Goal: Transaction & Acquisition: Purchase product/service

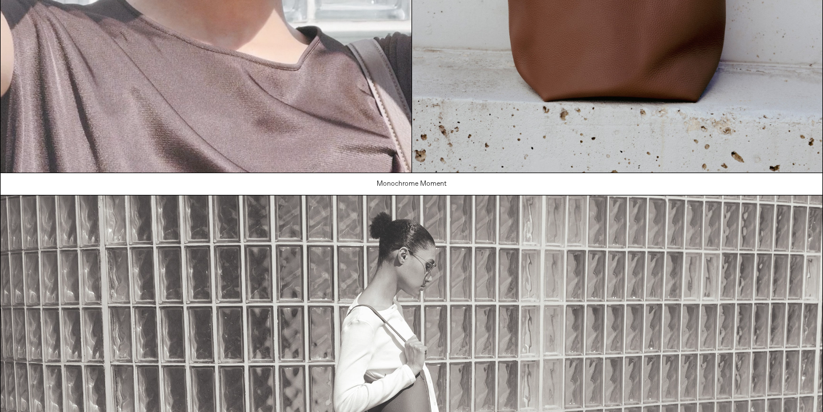
scroll to position [388, 0]
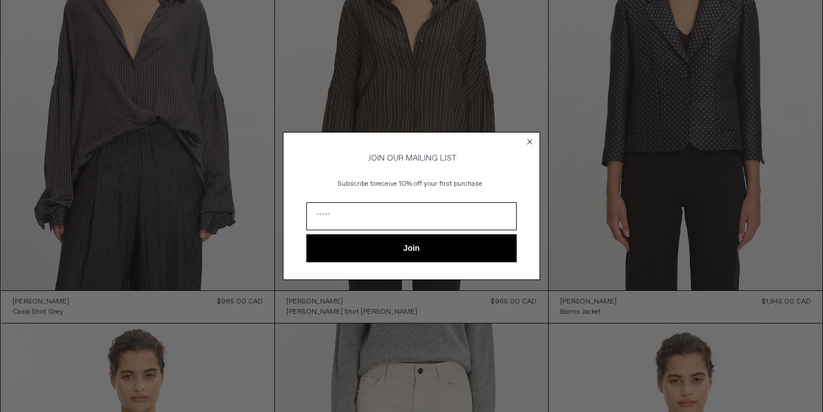
scroll to position [1443, 0]
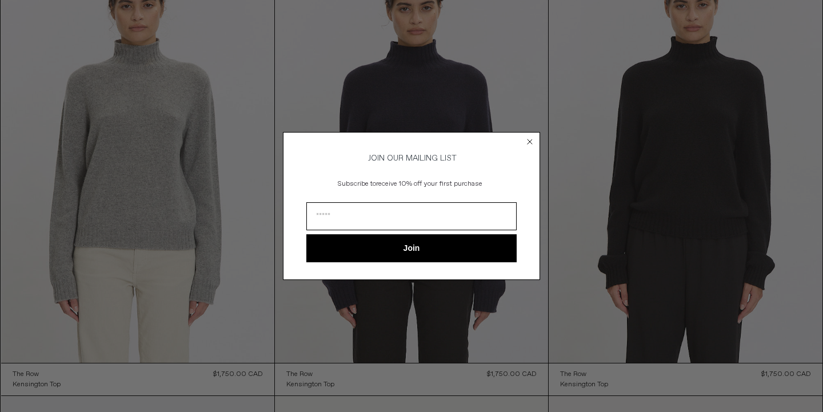
click at [770, 212] on div "Close dialog JOIN OUR MAILING LIST Subscribe to receive 10% off your first purc…" at bounding box center [411, 206] width 823 height 412
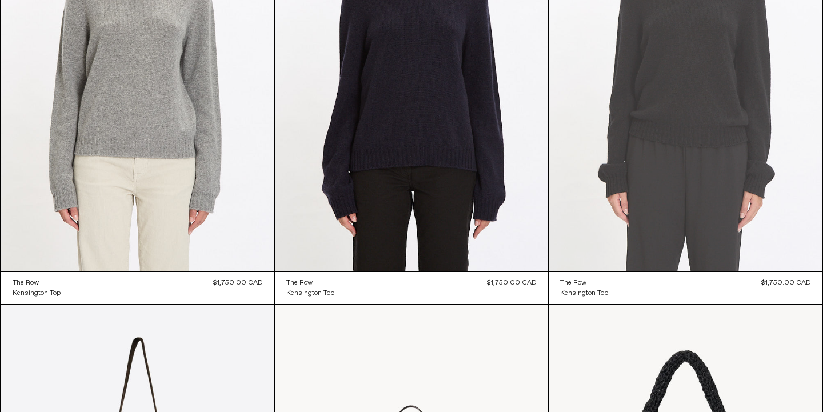
scroll to position [1580, 0]
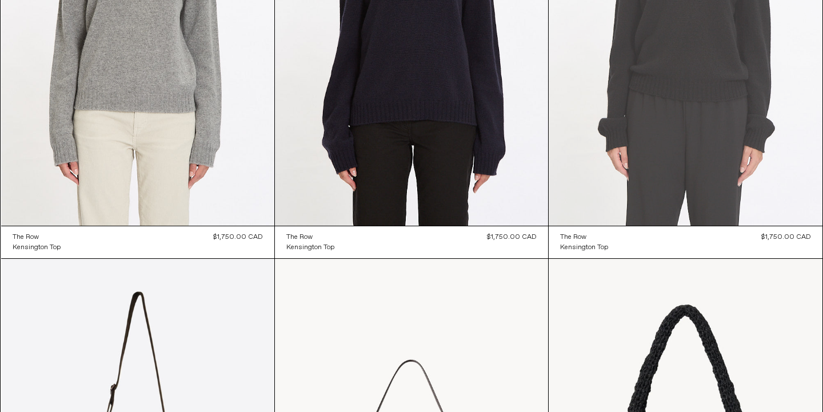
click at [708, 138] on at bounding box center [684, 21] width 273 height 410
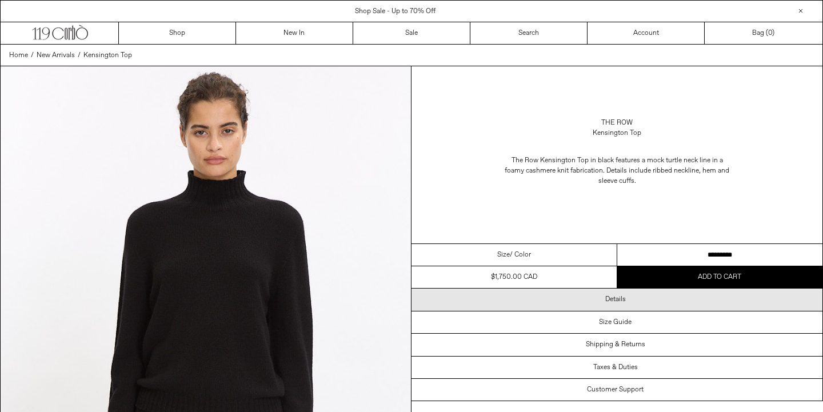
scroll to position [23, 0]
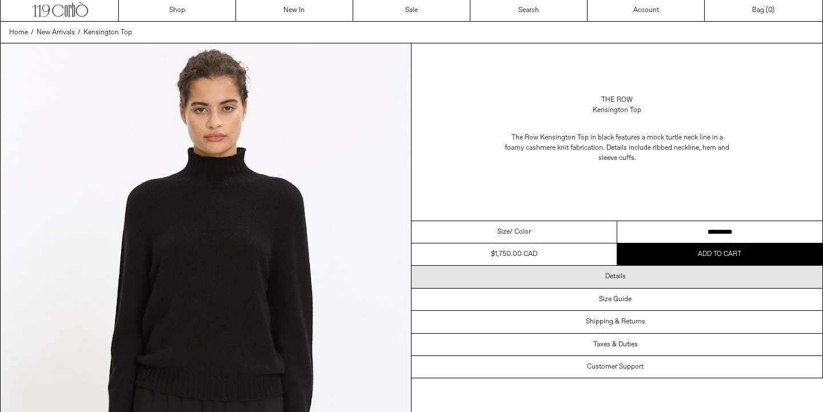
click at [663, 266] on div "Details" at bounding box center [616, 277] width 411 height 22
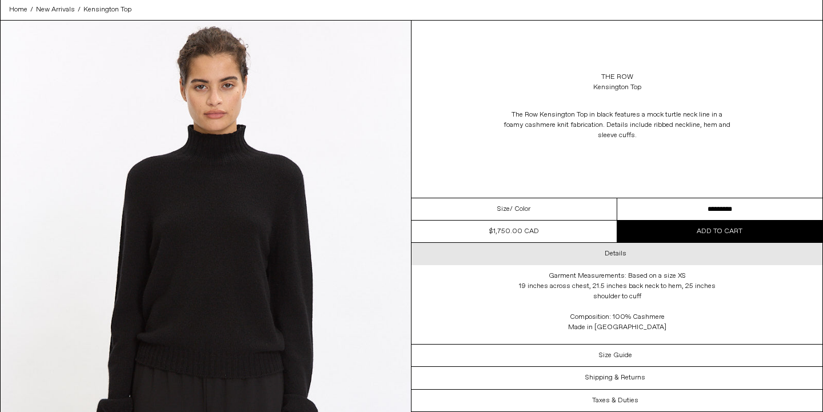
click at [681, 255] on div "Details" at bounding box center [616, 254] width 411 height 22
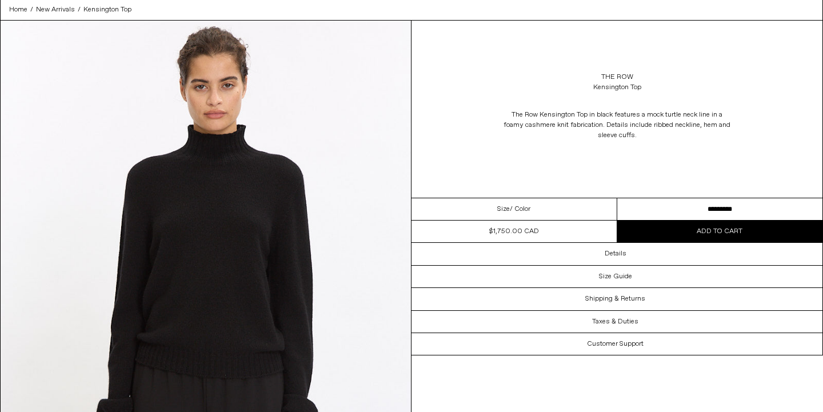
click at [796, 132] on div "The Row Kensington Top in black features a mock turtle neck line in a foamy cas…" at bounding box center [616, 125] width 411 height 54
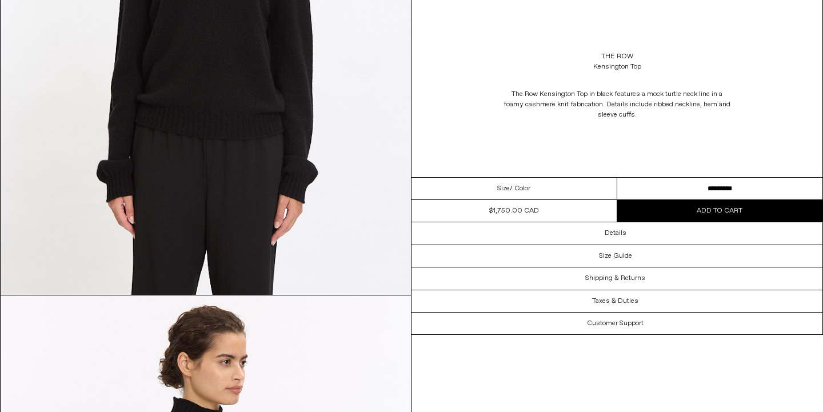
scroll to position [0, 0]
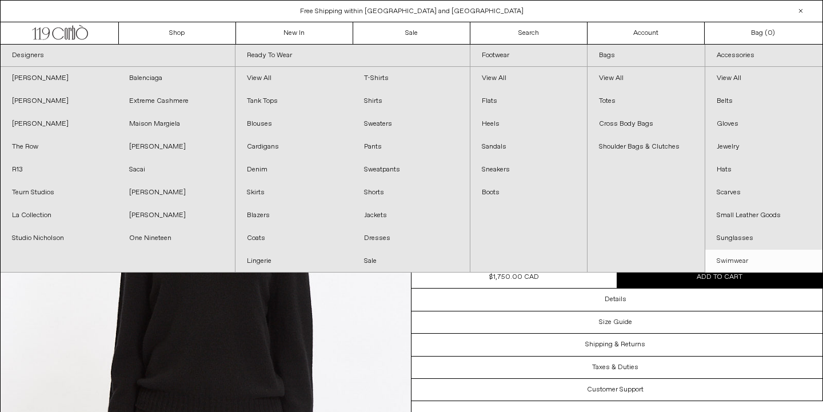
click at [742, 263] on link "Swimwear" at bounding box center [763, 261] width 117 height 23
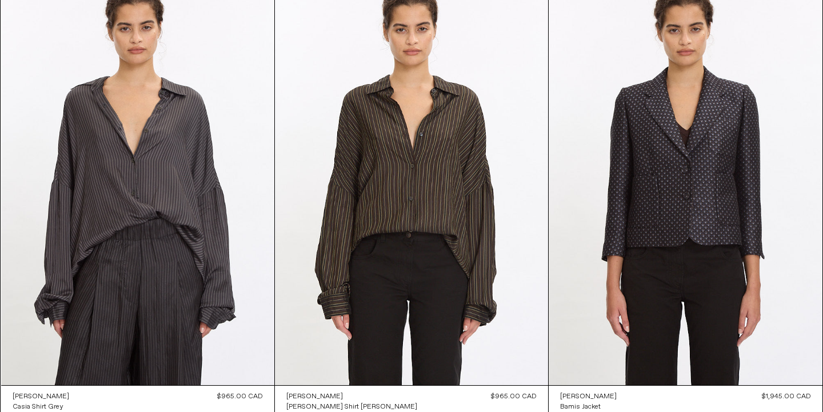
scroll to position [507, 0]
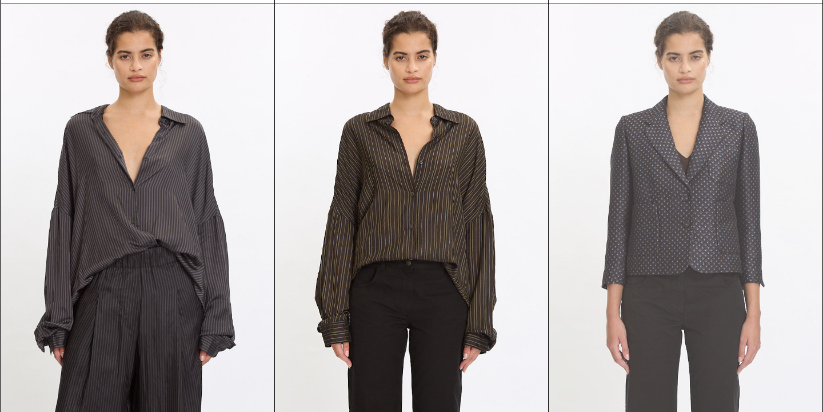
click at [725, 143] on at bounding box center [684, 208] width 273 height 410
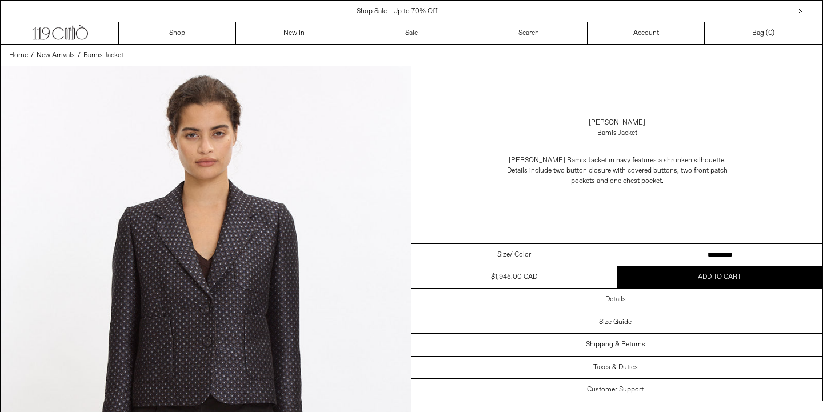
click at [597, 301] on div "Details" at bounding box center [616, 299] width 411 height 22
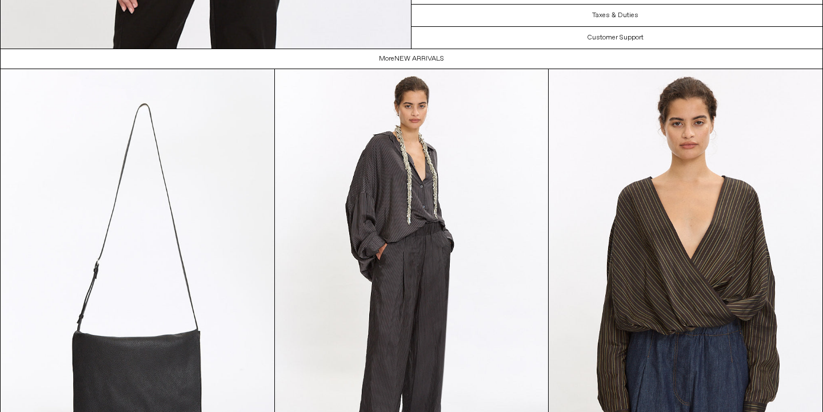
scroll to position [1579, 0]
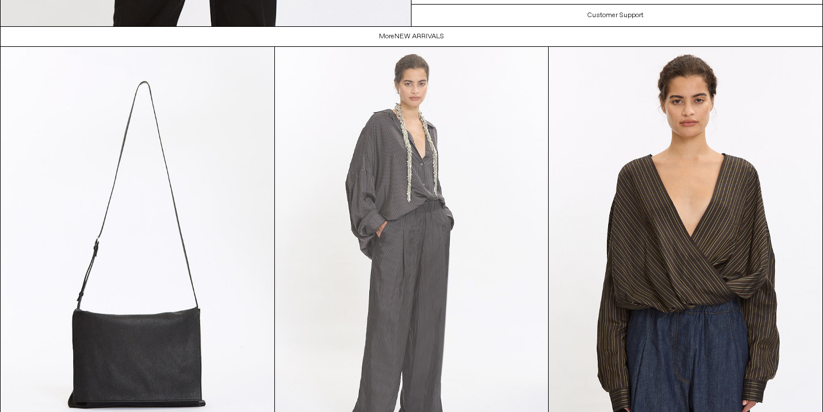
click at [435, 271] on at bounding box center [411, 252] width 273 height 410
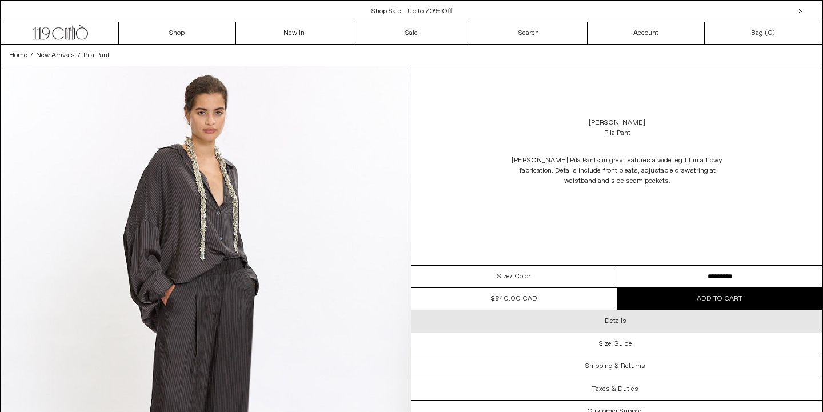
click at [527, 315] on div "Details" at bounding box center [616, 321] width 411 height 22
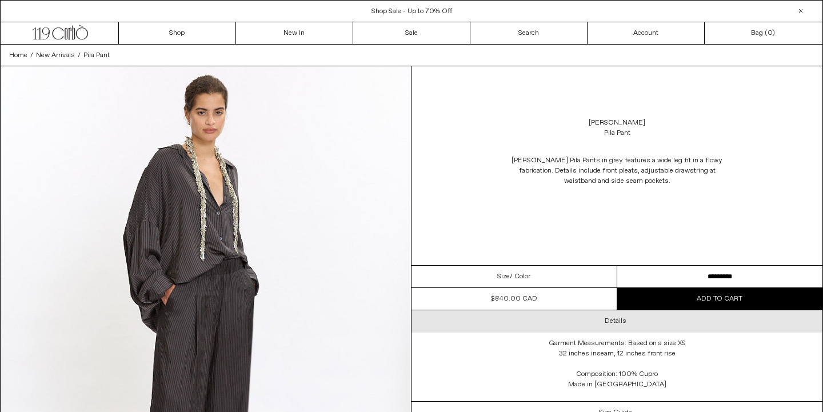
click at [527, 315] on div "Details" at bounding box center [616, 321] width 411 height 22
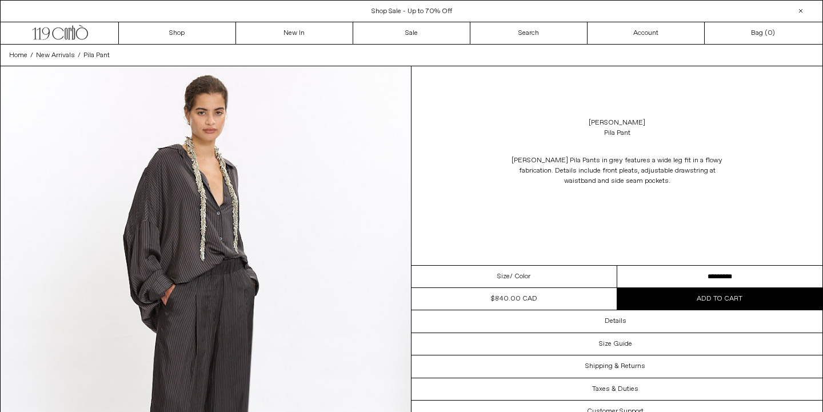
click at [722, 203] on p at bounding box center [617, 203] width 228 height 22
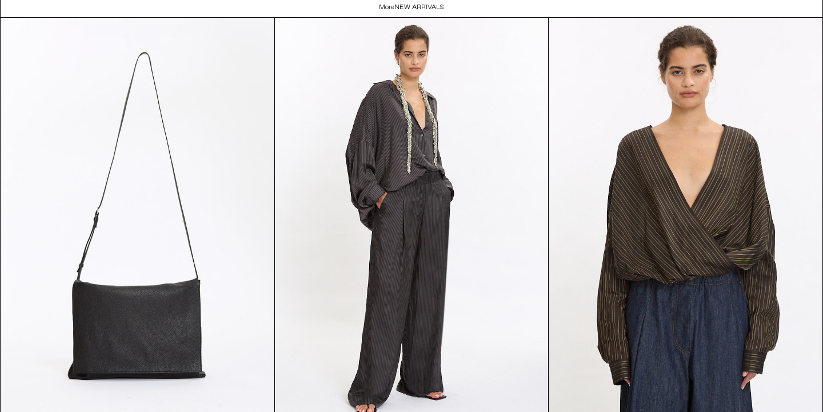
scroll to position [2149, 0]
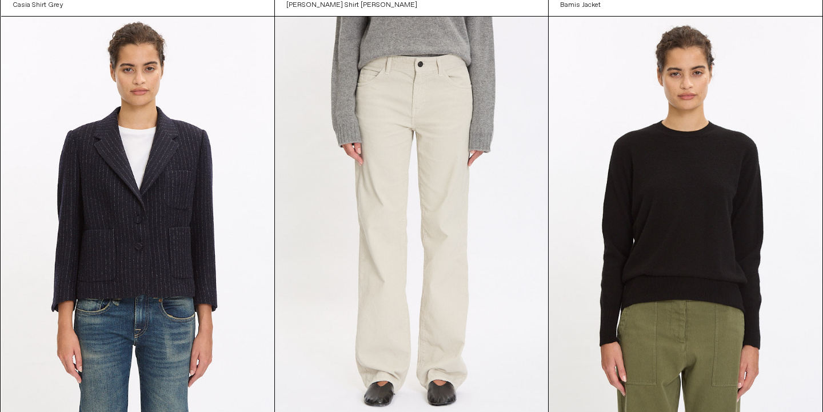
scroll to position [941, 0]
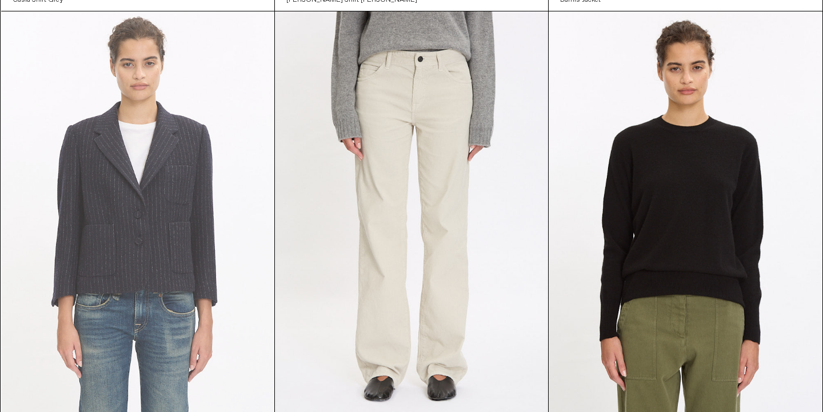
click at [204, 265] on at bounding box center [137, 216] width 273 height 410
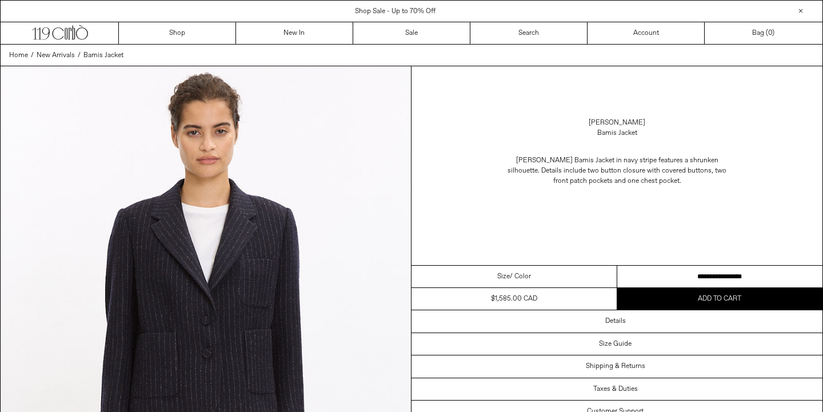
click at [751, 188] on div "Dries Van Noten Bamis Jacket in navy stripe features a shrunken silhouette. Det…" at bounding box center [616, 181] width 411 height 75
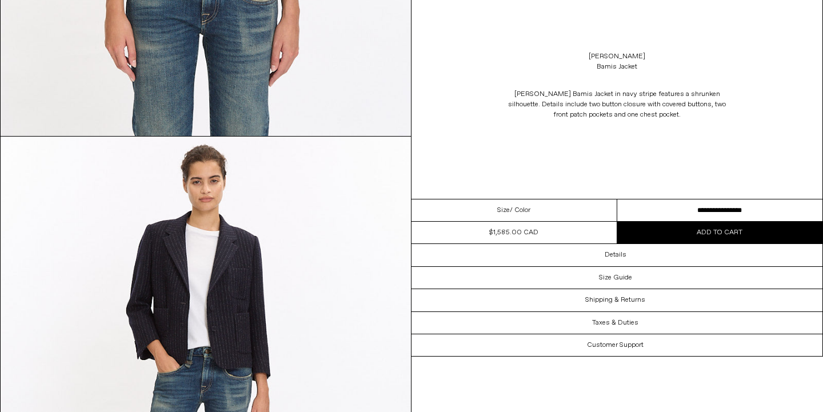
scroll to position [82, 0]
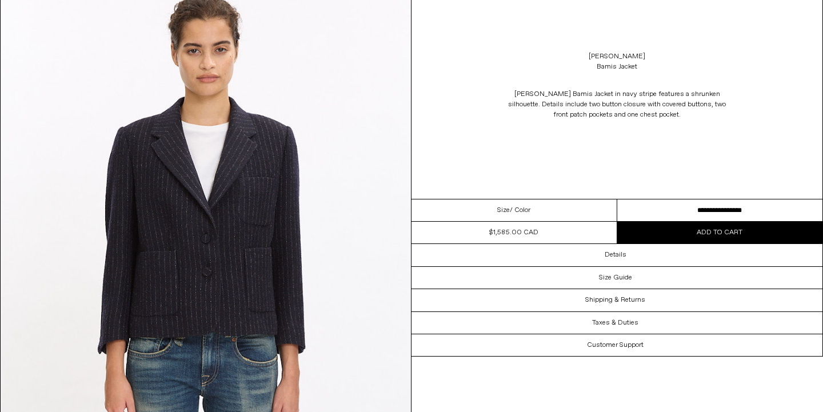
click at [324, 248] on img at bounding box center [206, 241] width 410 height 513
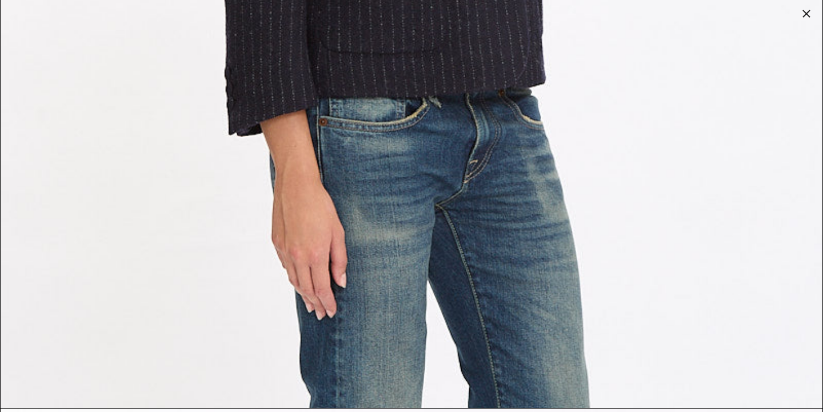
scroll to position [2427, 0]
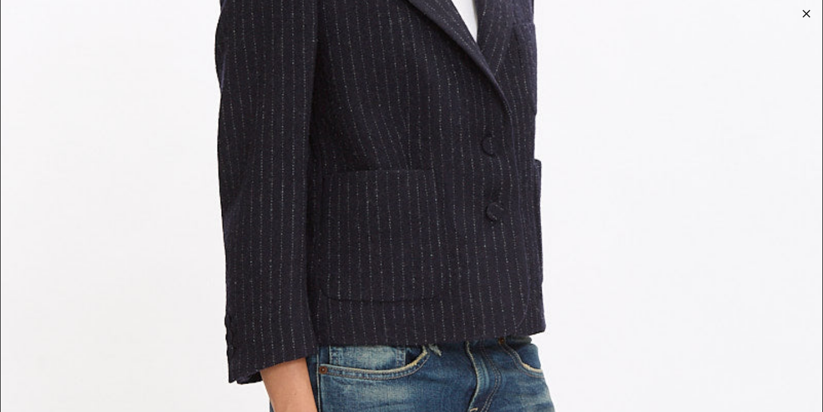
click at [805, 17] on div at bounding box center [806, 14] width 16 height 16
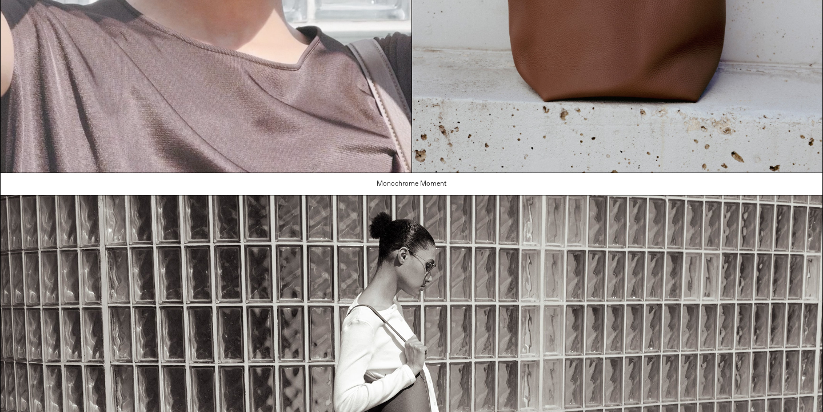
scroll to position [388, 0]
